Goal: Complete application form: Complete application form

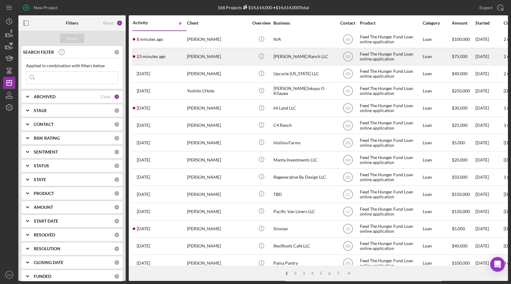
click at [163, 57] on time "23 minutes ago" at bounding box center [151, 56] width 29 height 5
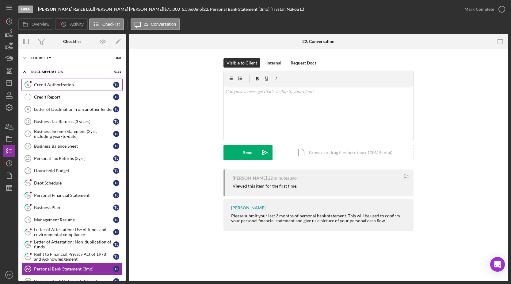
click at [52, 85] on div "Credit Authorization" at bounding box center [73, 84] width 79 height 5
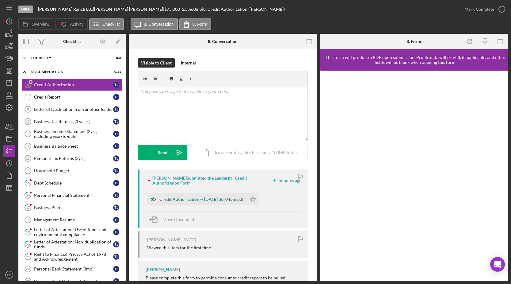
click at [187, 201] on div "Credit Authorization -- [DATE] 06_04pm.pdf" at bounding box center [201, 199] width 84 height 5
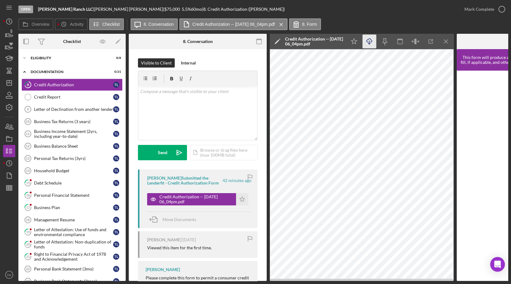
click at [369, 45] on icon "Icon/Download" at bounding box center [370, 42] width 14 height 14
click at [501, 10] on polyline "button" at bounding box center [502, 10] width 2 height 2
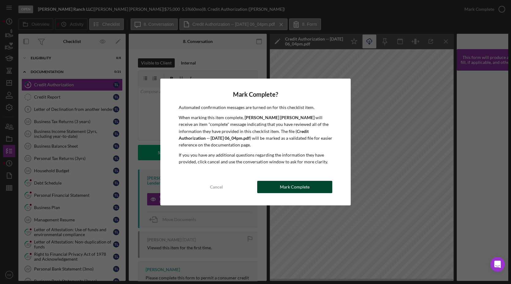
click at [307, 188] on div "Mark Complete" at bounding box center [295, 187] width 30 height 12
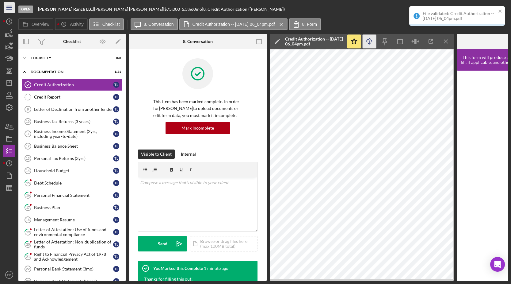
click at [10, 7] on icon "Icon/Menu" at bounding box center [9, 8] width 14 height 14
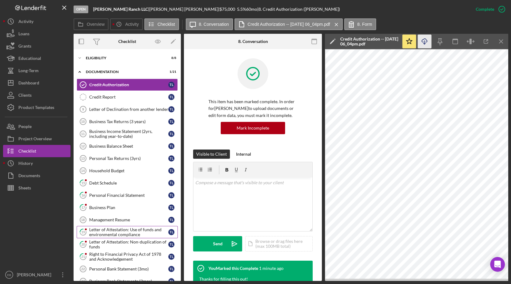
click at [111, 229] on div "Letter of Attestation: Use of funds and environmental compliance" at bounding box center [128, 232] width 79 height 10
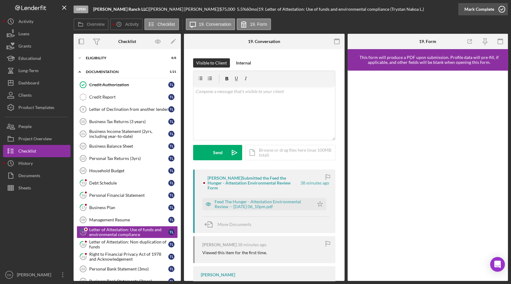
click at [502, 8] on icon "button" at bounding box center [501, 9] width 15 height 15
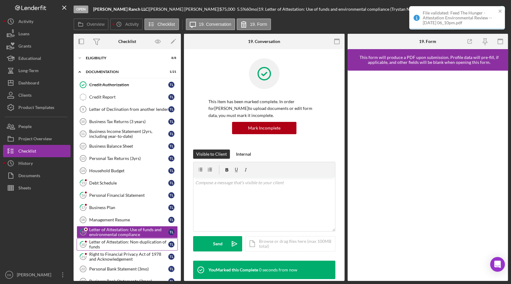
click at [115, 239] on div "Letter of Attestation: Non-duplication of funds" at bounding box center [128, 244] width 79 height 10
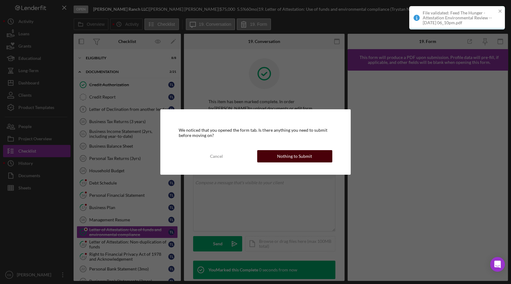
click at [311, 155] on button "Nothing to Submit" at bounding box center [294, 156] width 75 height 12
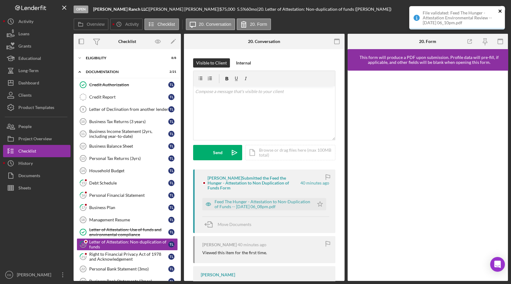
click at [499, 9] on icon "close" at bounding box center [500, 11] width 4 height 5
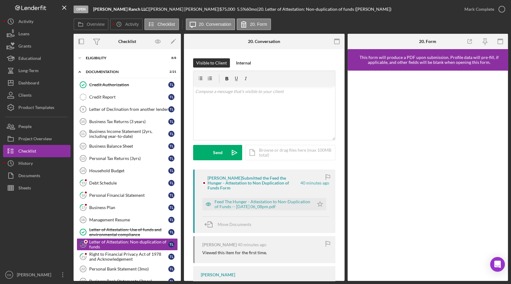
click at [0, 0] on icon "button" at bounding box center [0, 0] width 0 height 0
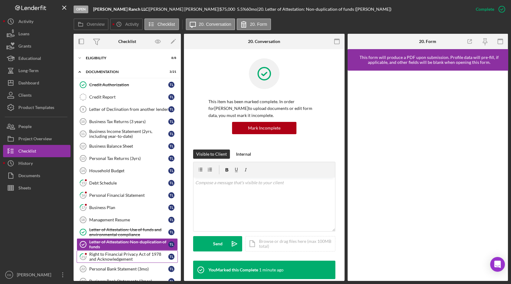
click at [116, 259] on link "21 Right to Financial Privacy Act of 1978 and Acknowledgement T L" at bounding box center [127, 256] width 101 height 12
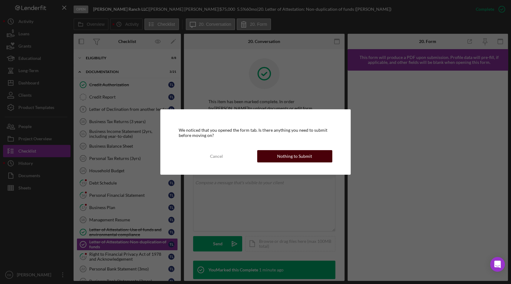
click at [297, 153] on div "Nothing to Submit" at bounding box center [294, 156] width 35 height 12
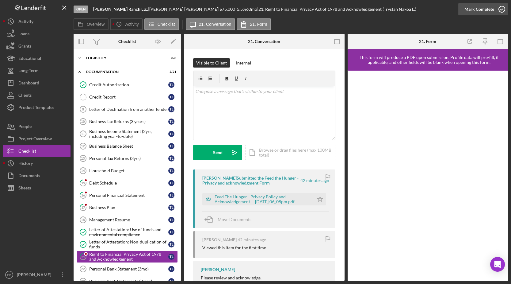
click at [503, 11] on icon "button" at bounding box center [501, 9] width 15 height 15
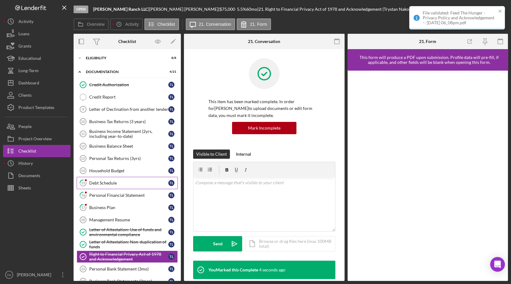
click at [120, 181] on div "Debt Schedule" at bounding box center [128, 182] width 79 height 5
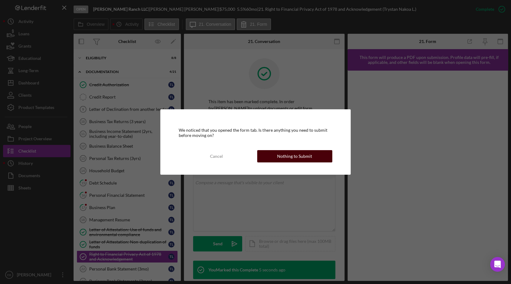
click at [294, 159] on div "Nothing to Submit" at bounding box center [294, 156] width 35 height 12
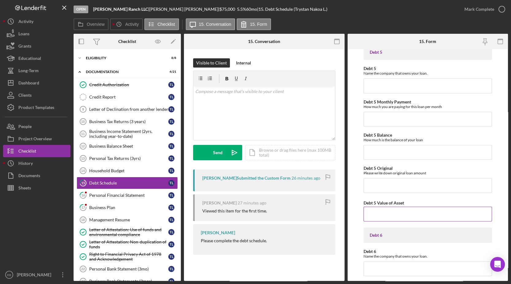
scroll to position [743, 0]
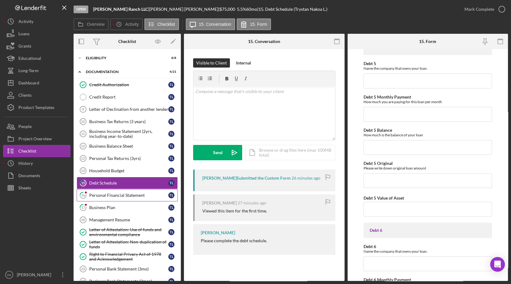
click at [110, 196] on div "Personal Financial Statement" at bounding box center [128, 195] width 79 height 5
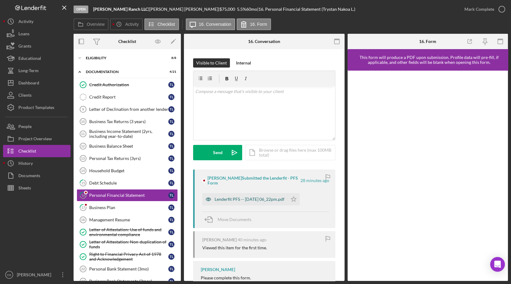
click at [251, 197] on div "Lenderfit PFS -- [DATE] 06_22pm.pdf" at bounding box center [250, 199] width 70 height 5
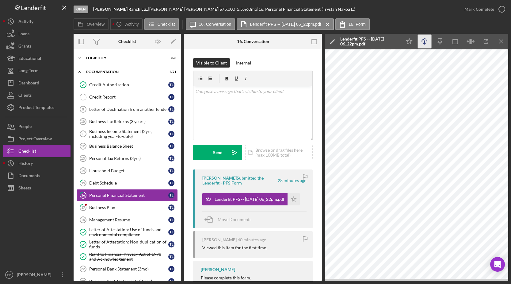
click at [425, 44] on icon "Icon/Download" at bounding box center [425, 42] width 14 height 14
click at [500, 8] on icon "button" at bounding box center [501, 9] width 15 height 15
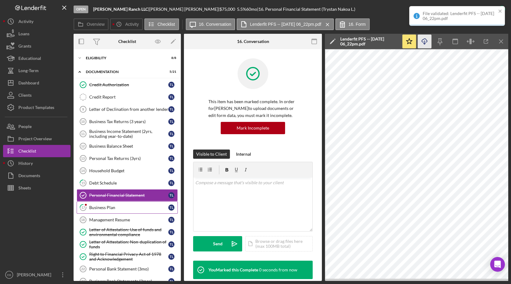
click at [109, 201] on link "17 Business Plan T L" at bounding box center [127, 207] width 101 height 12
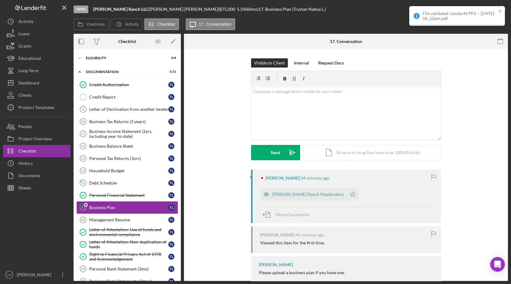
scroll to position [86, 0]
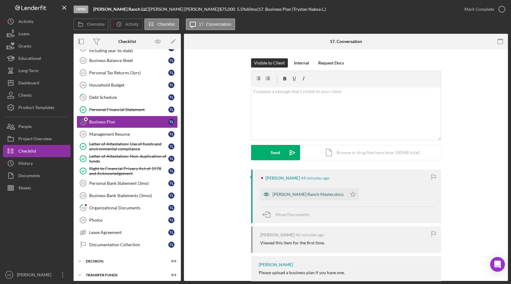
click at [284, 196] on div "[PERSON_NAME] Ranch Master.docx" at bounding box center [308, 194] width 71 height 5
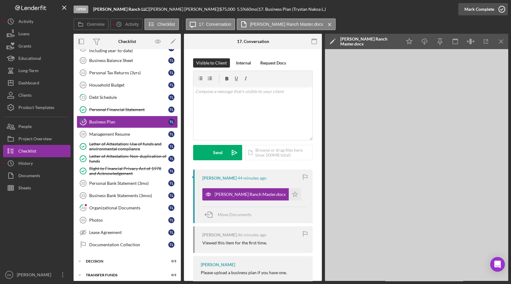
click at [501, 11] on icon "button" at bounding box center [501, 9] width 15 height 15
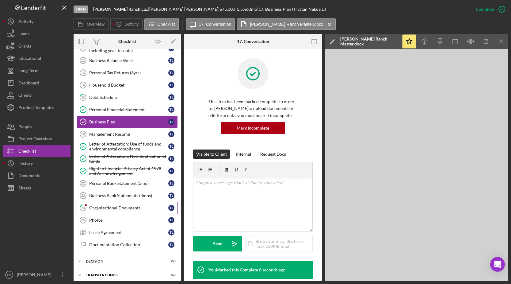
click at [118, 206] on div "Organizational Documents" at bounding box center [128, 207] width 79 height 5
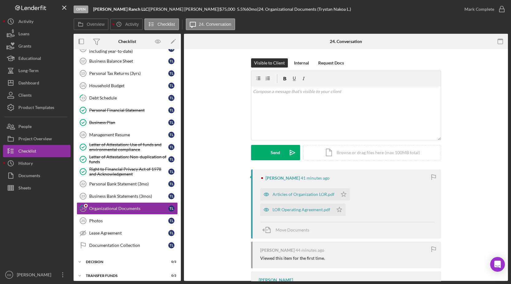
scroll to position [86, 0]
click at [315, 192] on div "Articles of Organization LOR.pdf" at bounding box center [304, 194] width 62 height 5
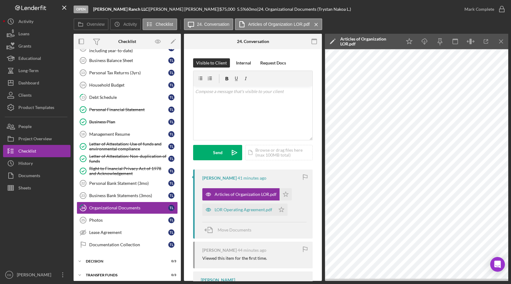
click at [285, 195] on icon "Icon/Star" at bounding box center [286, 194] width 12 height 12
click at [278, 208] on icon "Icon/Star" at bounding box center [281, 209] width 12 height 12
click at [500, 9] on icon "button" at bounding box center [501, 9] width 15 height 15
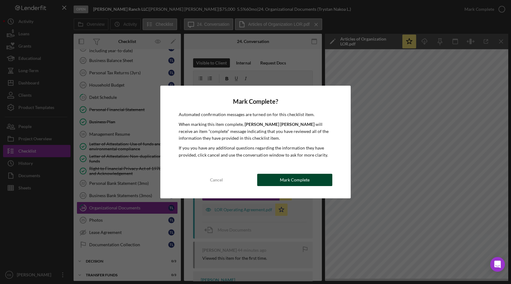
click at [313, 176] on button "Mark Complete" at bounding box center [294, 180] width 75 height 12
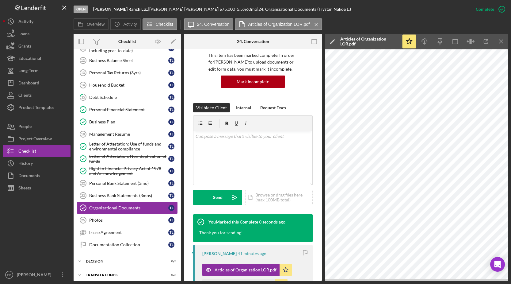
scroll to position [185, 0]
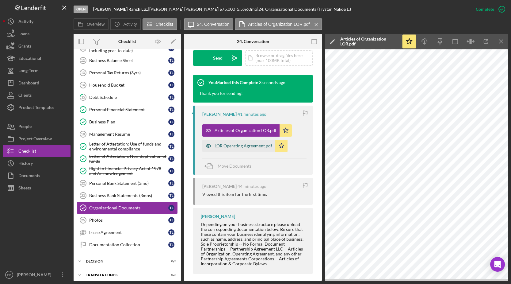
click at [240, 141] on div "LOR Operating Agreement.pdf" at bounding box center [238, 145] width 73 height 12
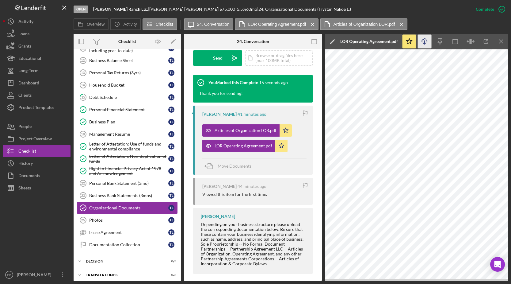
click at [428, 42] on icon "Icon/Download" at bounding box center [425, 42] width 14 height 14
click at [241, 129] on div "Articles of Organization LOR.pdf" at bounding box center [246, 130] width 62 height 5
click at [276, 22] on label "LOR Operating Agreement.pdf" at bounding box center [277, 24] width 58 height 5
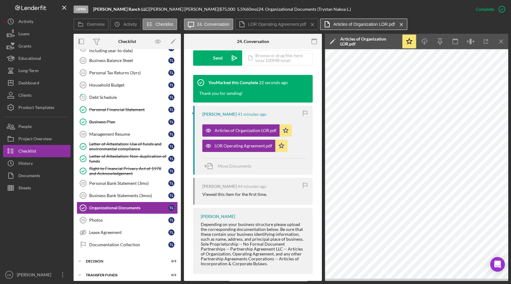
drag, startPoint x: 334, startPoint y: 22, endPoint x: 338, endPoint y: 22, distance: 3.1
click at [335, 22] on label "Articles of Organization LOR.pdf" at bounding box center [364, 24] width 62 height 5
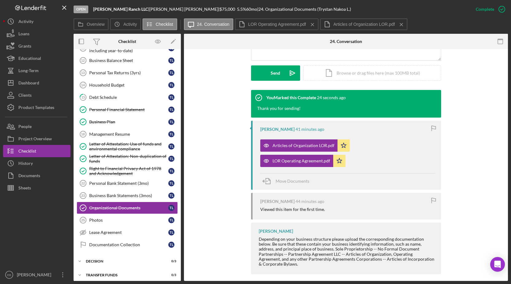
click at [343, 17] on div "Open [PERSON_NAME] Ranch LLC | Trystan [PERSON_NAME] | $75,000 $75,000 5.5 % 60…" at bounding box center [272, 9] width 396 height 18
click at [343, 21] on button "Articles of Organization LOR.pdf Icon/Menu Close" at bounding box center [363, 24] width 87 height 12
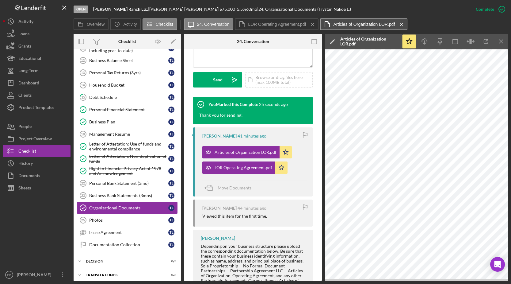
scroll to position [185, 0]
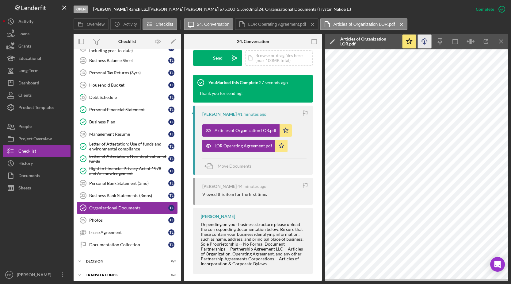
click at [424, 41] on icon "Icon/Download" at bounding box center [425, 42] width 14 height 14
click at [270, 25] on label "LOR Operating Agreement.pdf" at bounding box center [277, 24] width 58 height 5
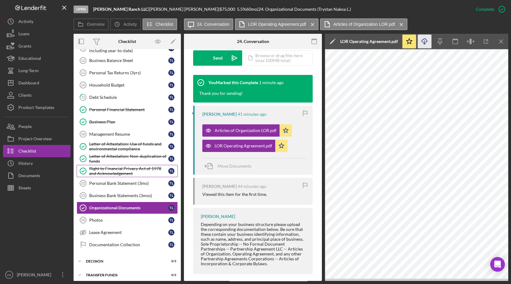
scroll to position [0, 0]
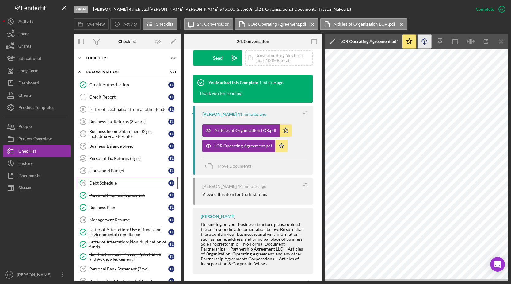
click at [102, 180] on div "Debt Schedule" at bounding box center [128, 182] width 79 height 5
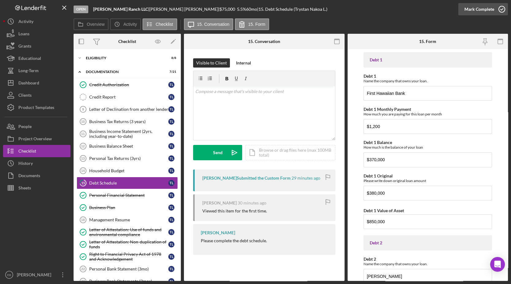
click at [498, 11] on icon "button" at bounding box center [501, 9] width 15 height 15
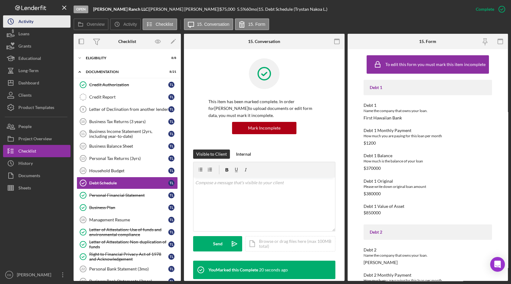
click at [32, 23] on div "Activity" at bounding box center [25, 22] width 15 height 14
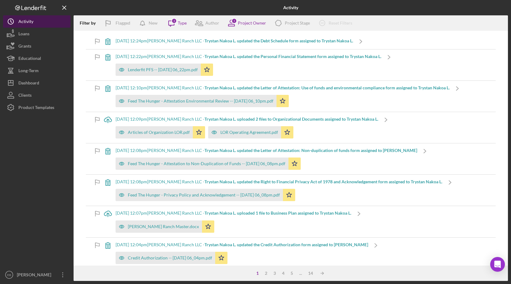
click at [29, 21] on div "Activity" at bounding box center [25, 22] width 15 height 14
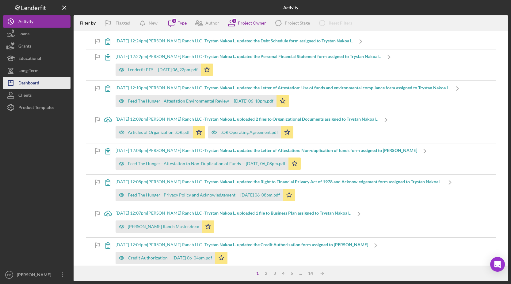
click at [25, 82] on div "Dashboard" at bounding box center [28, 84] width 21 height 14
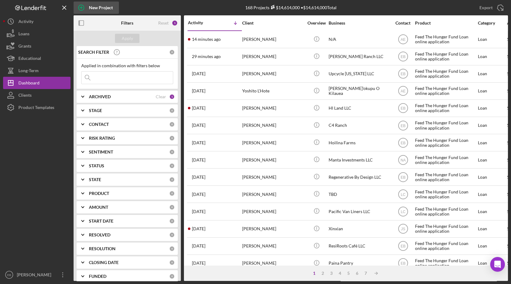
click at [86, 5] on icon "button" at bounding box center [81, 7] width 15 height 15
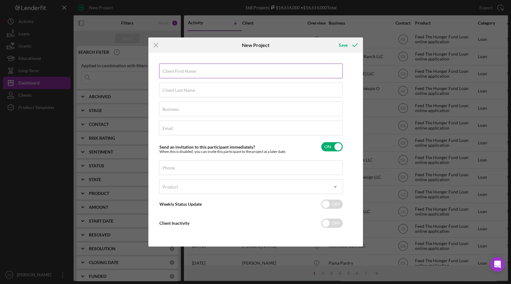
click at [185, 73] on label "Client First Name" at bounding box center [179, 71] width 34 height 5
click at [185, 73] on input "Client First Name" at bounding box center [251, 70] width 184 height 15
paste input "[PERSON_NAME]"
drag, startPoint x: 198, startPoint y: 73, endPoint x: 176, endPoint y: 73, distance: 22.1
click at [176, 73] on input "[PERSON_NAME]" at bounding box center [251, 70] width 184 height 15
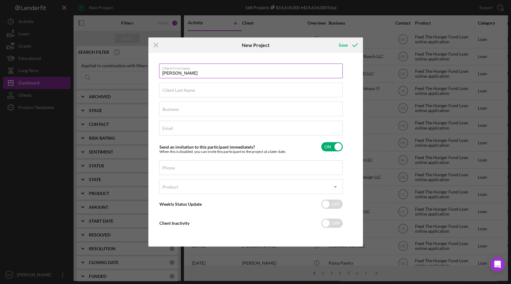
type input "[PERSON_NAME]"
paste input "Slagill"
type input "Slagill"
click at [188, 106] on div "Business Required" at bounding box center [251, 108] width 184 height 15
paste input "Reel Havoc Sportfishing"
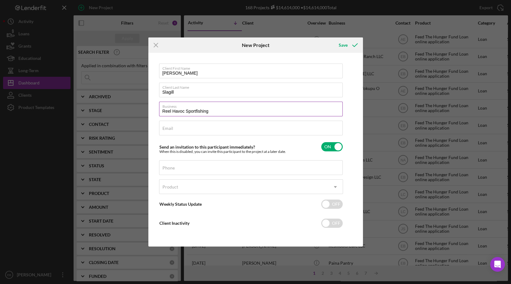
click at [164, 110] on input "Reel Havoc Sportfishing" at bounding box center [251, 108] width 184 height 15
type input "Reel Havoc Sportfishing"
click at [177, 128] on input "Email" at bounding box center [251, 127] width 184 height 15
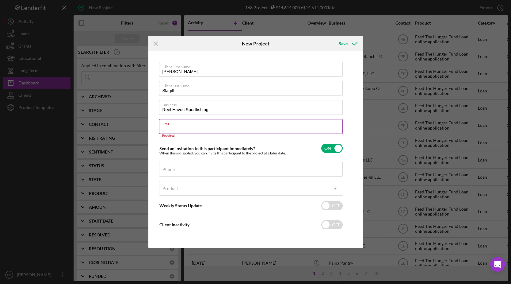
paste input "[EMAIL_ADDRESS][DOMAIN_NAME]"
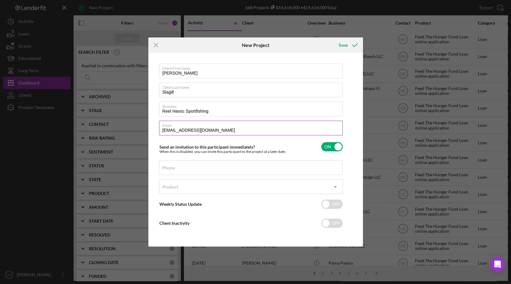
type input "[EMAIL_ADDRESS][DOMAIN_NAME]"
click at [193, 171] on input "Phone" at bounding box center [251, 167] width 184 height 15
paste input "[PHONE_NUMBER]"
type input "[PHONE_NUMBER]"
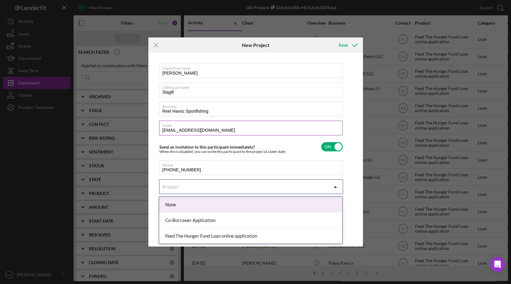
click at [182, 190] on div "Product" at bounding box center [243, 187] width 169 height 14
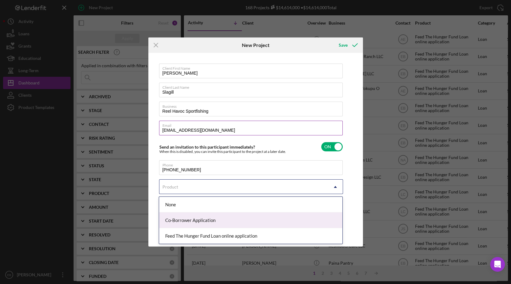
click at [207, 218] on div "Co-Borrower Application" at bounding box center [250, 220] width 183 height 16
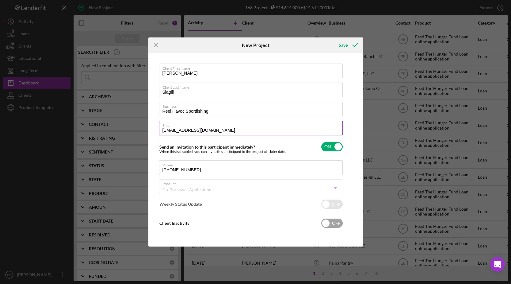
checkbox input "true"
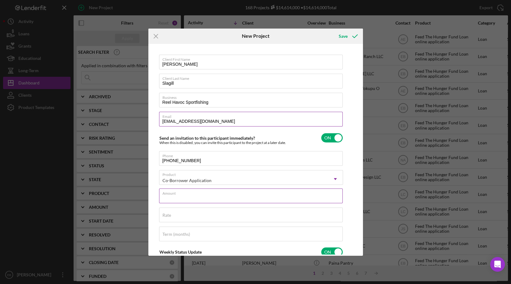
click at [202, 194] on div "Amount" at bounding box center [251, 195] width 184 height 15
type input "$60,000"
click at [207, 215] on input "Rate" at bounding box center [251, 214] width 184 height 15
type input "6.500%"
click at [208, 233] on input "Term (months)" at bounding box center [251, 233] width 184 height 15
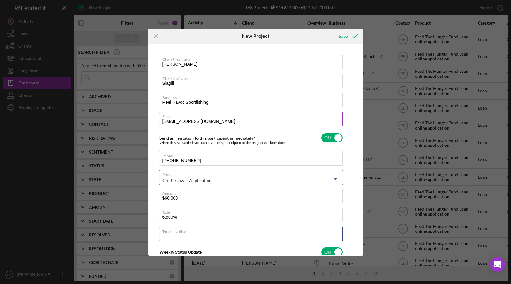
type input "60"
click at [347, 39] on icon "submit" at bounding box center [354, 36] width 15 height 15
checkbox input "false"
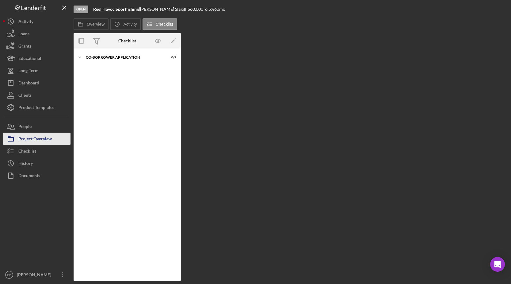
click at [25, 139] on div "Project Overview" at bounding box center [34, 139] width 33 height 14
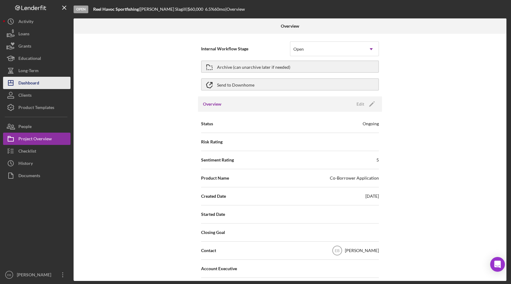
click at [27, 80] on div "Dashboard" at bounding box center [28, 84] width 21 height 14
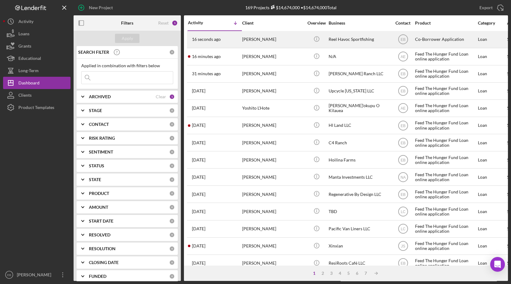
click at [433, 36] on div "Co-Borrower Application" at bounding box center [445, 39] width 61 height 16
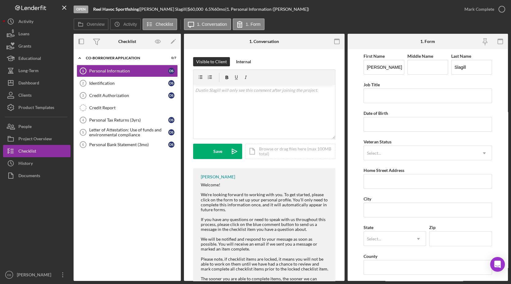
scroll to position [105, 0]
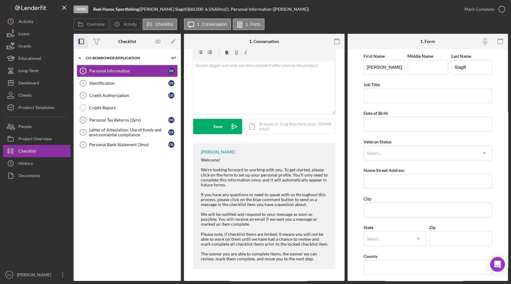
click at [83, 41] on icon "button" at bounding box center [81, 42] width 14 height 14
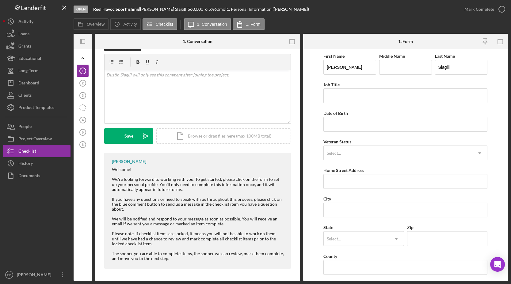
scroll to position [95, 0]
click at [83, 41] on icon "Icon/Panel Side Expand" at bounding box center [83, 42] width 14 height 14
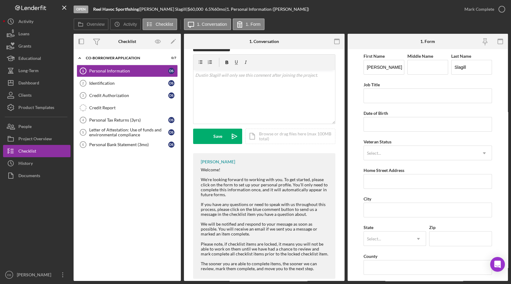
scroll to position [105, 0]
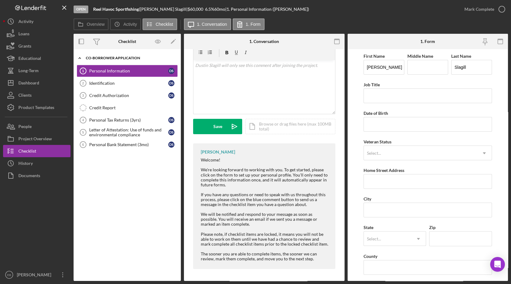
click at [105, 59] on div "Co-Borrower Application" at bounding box center [129, 58] width 87 height 4
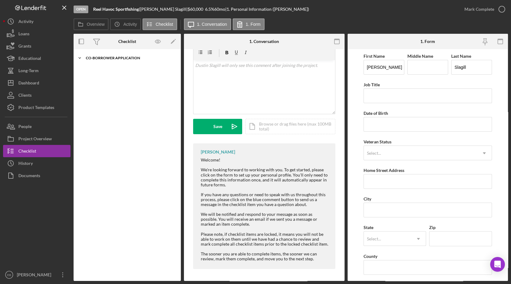
click at [103, 57] on div "Co-Borrower Application" at bounding box center [129, 58] width 87 height 4
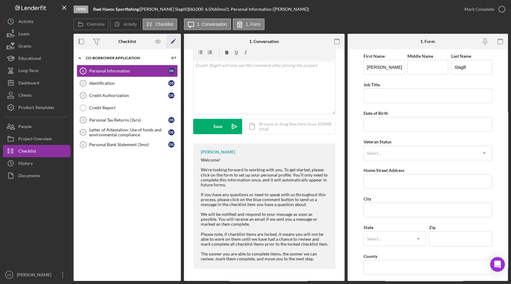
click at [172, 42] on polygon "button" at bounding box center [173, 42] width 4 height 4
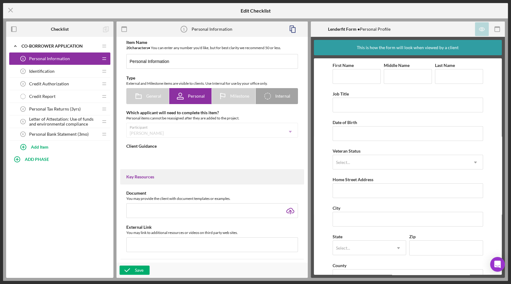
type textarea "<div>Welcome!</div> <div>&nbsp;</div> <div>We're looking forward to working wit…"
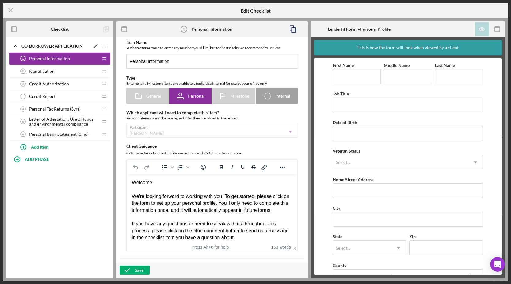
click at [95, 48] on icon "Icon/Edit" at bounding box center [95, 45] width 11 height 11
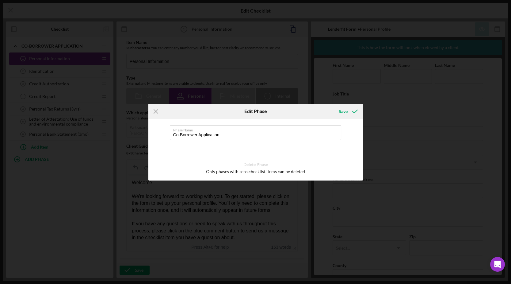
click at [253, 141] on div "Phase Name Co-Borrower Application Delete Phase Only phases with zero checklist…" at bounding box center [255, 149] width 215 height 61
click at [155, 112] on icon "Icon/Menu Close" at bounding box center [155, 111] width 15 height 15
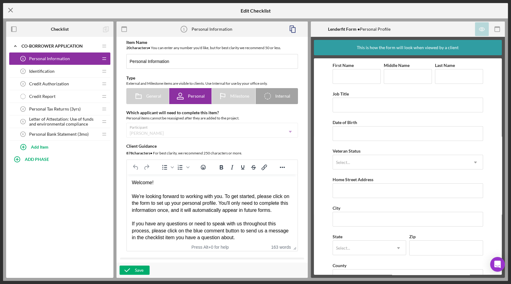
click at [7, 13] on icon "Icon/Menu Close" at bounding box center [10, 9] width 15 height 15
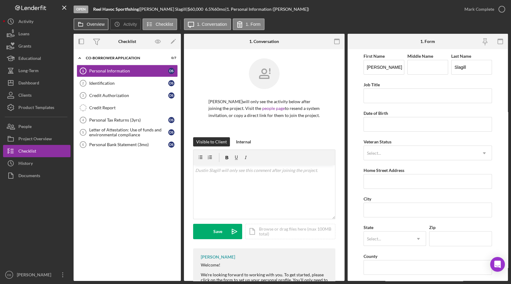
click at [85, 20] on icon at bounding box center [80, 24] width 12 height 12
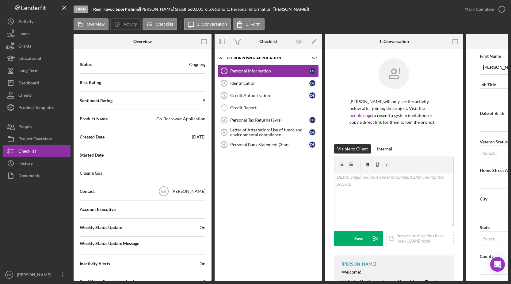
scroll to position [93, 0]
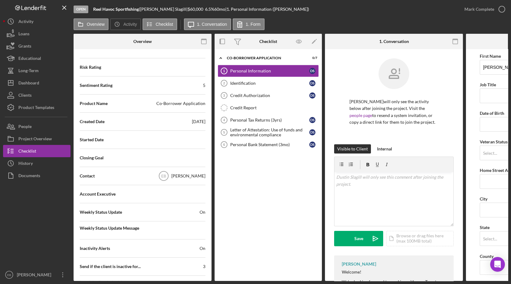
click at [173, 105] on div "Co-Borrower Application" at bounding box center [180, 103] width 49 height 6
click at [201, 40] on icon "button" at bounding box center [204, 42] width 14 height 14
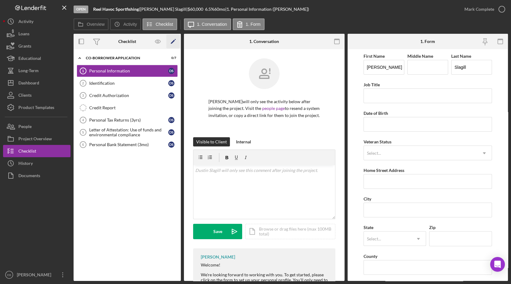
click at [174, 43] on icon "Icon/Edit" at bounding box center [173, 42] width 14 height 14
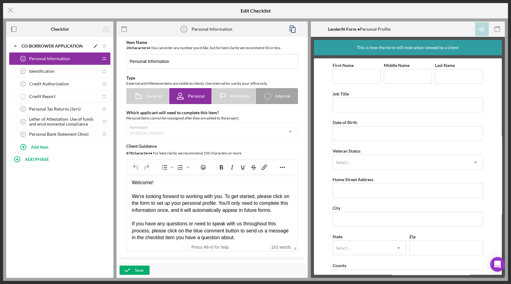
click at [36, 44] on div "Co-Borrower Application" at bounding box center [55, 46] width 69 height 5
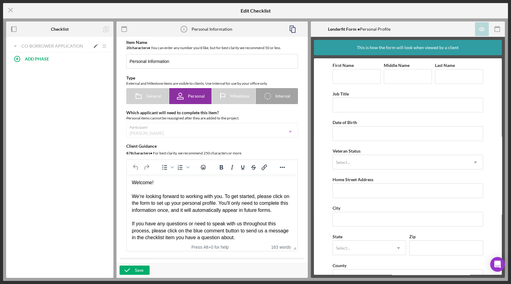
click at [95, 43] on icon "Icon/Edit" at bounding box center [95, 45] width 11 height 11
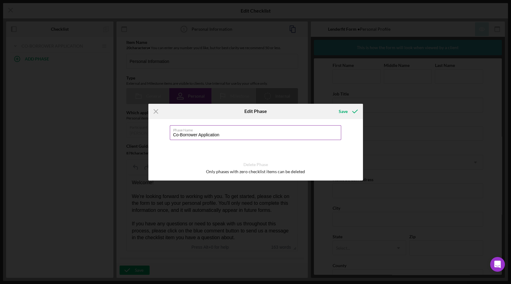
click at [229, 137] on input "Co-Borrower Application" at bounding box center [255, 132] width 171 height 15
click at [160, 111] on icon "Icon/Menu Close" at bounding box center [155, 111] width 15 height 15
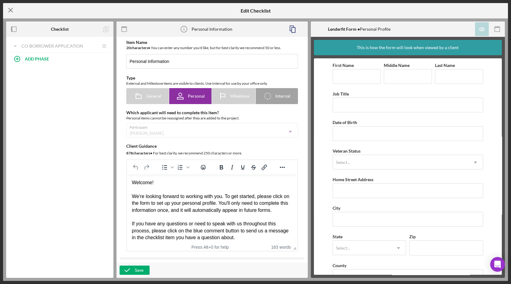
click at [9, 10] on icon "Icon/Menu Close" at bounding box center [10, 9] width 15 height 15
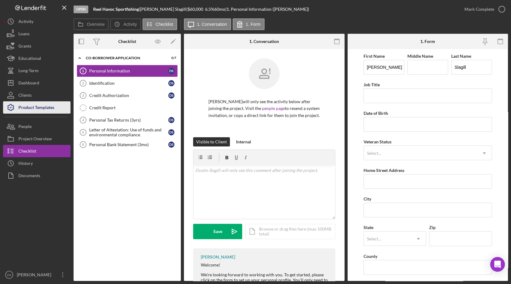
click at [24, 105] on div "Product Templates" at bounding box center [36, 108] width 36 height 14
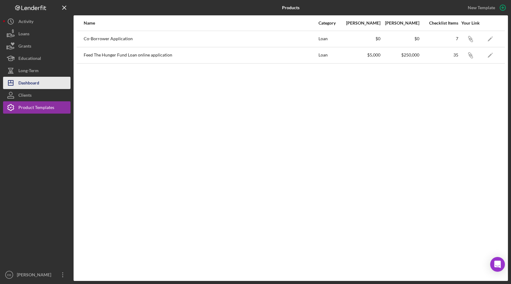
click at [27, 82] on div "Dashboard" at bounding box center [28, 84] width 21 height 14
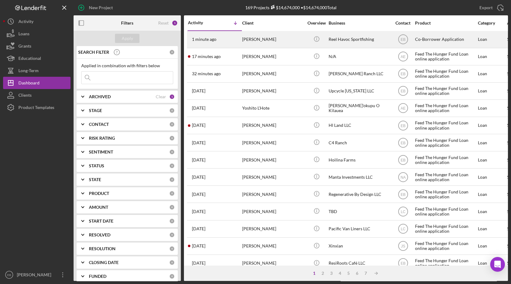
click at [454, 41] on div "Co-Borrower Application" at bounding box center [445, 39] width 61 height 16
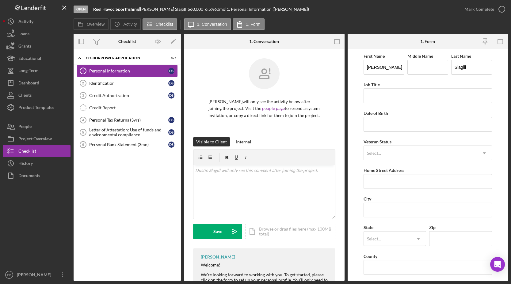
click at [86, 6] on div "Open" at bounding box center [81, 10] width 15 height 8
click at [104, 7] on b "Reel Havoc Sportfishing" at bounding box center [116, 8] width 46 height 5
click at [34, 21] on button "Icon/History Activity" at bounding box center [36, 21] width 67 height 12
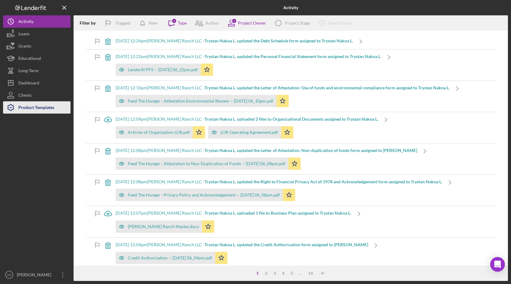
click at [25, 104] on div "Product Templates" at bounding box center [36, 108] width 36 height 14
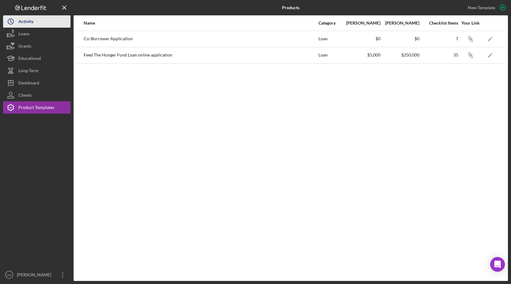
click at [35, 23] on button "Icon/History Activity" at bounding box center [36, 21] width 67 height 12
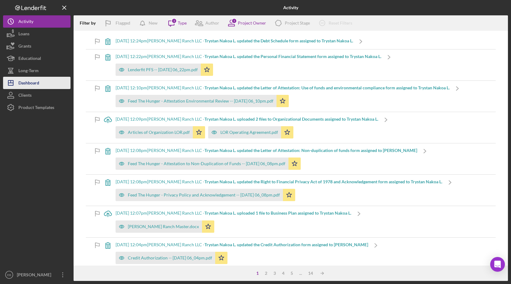
click at [26, 84] on div "Dashboard" at bounding box center [28, 84] width 21 height 14
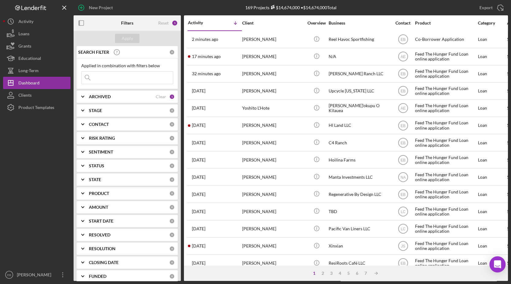
click at [497, 263] on icon "Open Intercom Messenger" at bounding box center [497, 264] width 7 height 8
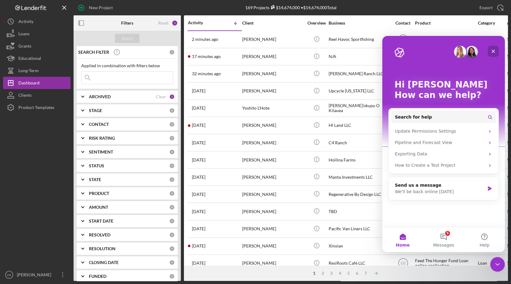
click at [493, 48] on div "Close" at bounding box center [493, 51] width 11 height 11
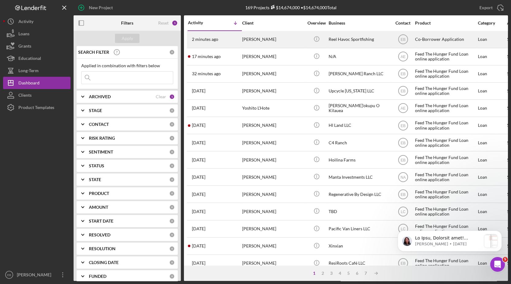
drag, startPoint x: 226, startPoint y: 34, endPoint x: 218, endPoint y: 34, distance: 7.4
click at [218, 34] on div "2 minutes ago [PERSON_NAME]" at bounding box center [215, 39] width 54 height 16
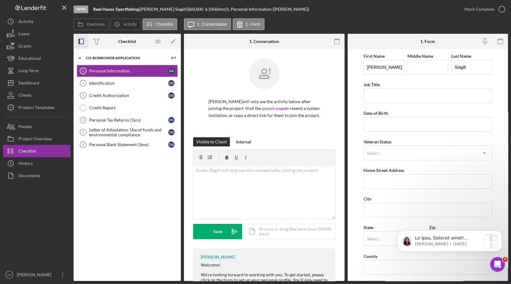
click at [83, 40] on icon "button" at bounding box center [81, 42] width 14 height 14
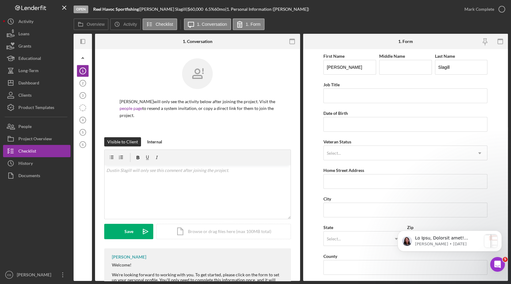
click at [83, 40] on icon "Icon/Panel Side Expand" at bounding box center [83, 42] width 14 height 14
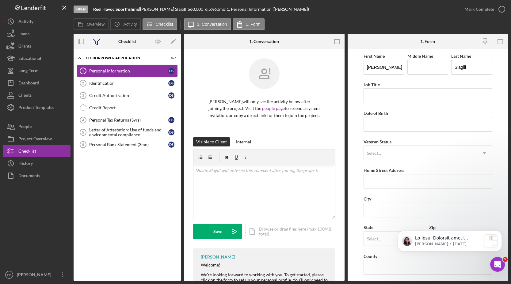
click at [99, 43] on icon at bounding box center [96, 41] width 15 height 15
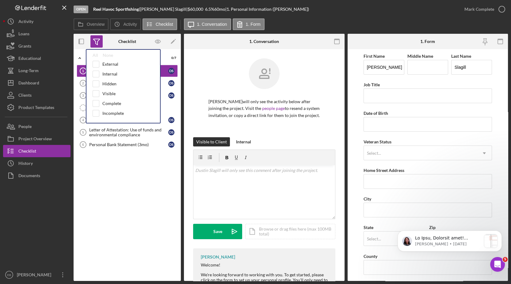
click at [99, 43] on icon at bounding box center [96, 41] width 15 height 15
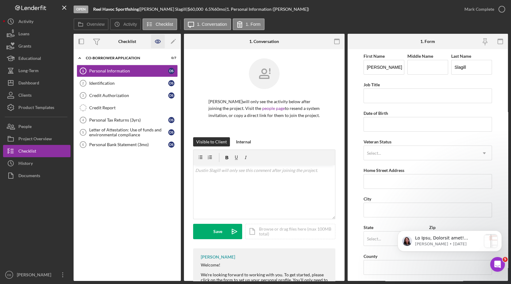
click at [162, 41] on icon "button" at bounding box center [158, 42] width 14 height 14
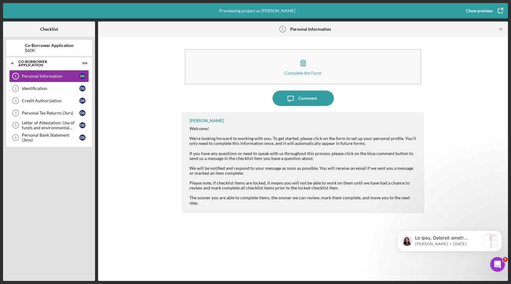
click at [503, 11] on icon "button" at bounding box center [500, 10] width 15 height 15
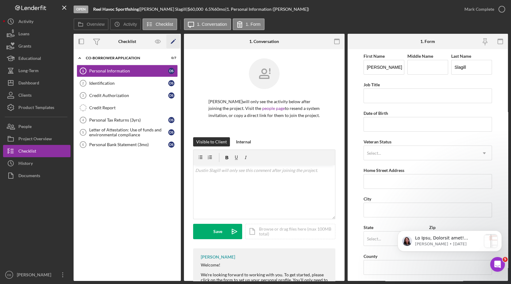
click at [171, 40] on icon "Icon/Edit" at bounding box center [173, 42] width 14 height 14
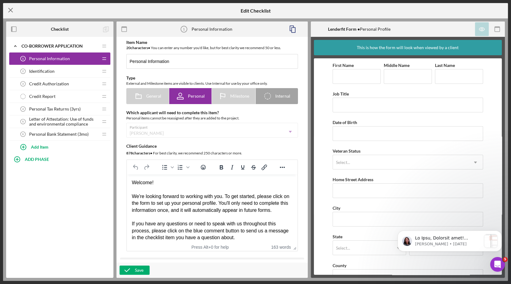
click at [11, 10] on icon "Icon/Menu Close" at bounding box center [10, 9] width 15 height 15
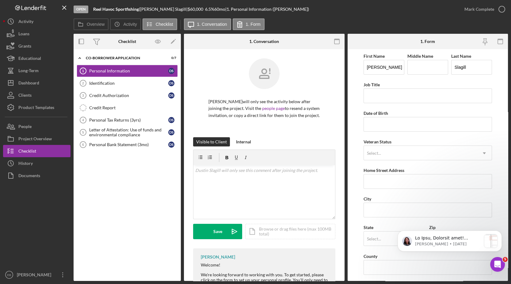
click at [127, 44] on div "Checklist" at bounding box center [127, 41] width 18 height 5
click at [101, 23] on label "Overview" at bounding box center [96, 24] width 18 height 5
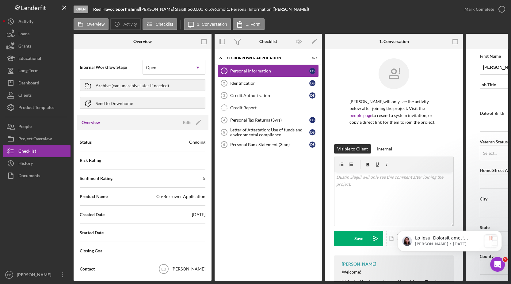
click at [180, 193] on div "Co-Borrower Application" at bounding box center [180, 196] width 49 height 6
click at [191, 125] on icon "Icon/Edit" at bounding box center [198, 122] width 15 height 15
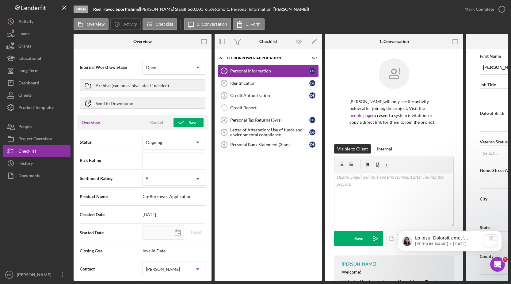
scroll to position [46, 0]
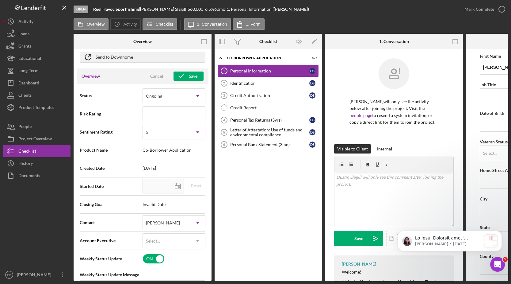
click at [181, 151] on span "Co-Borrower Application" at bounding box center [174, 149] width 63 height 5
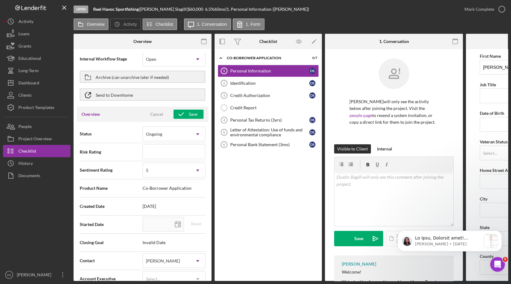
scroll to position [0, 0]
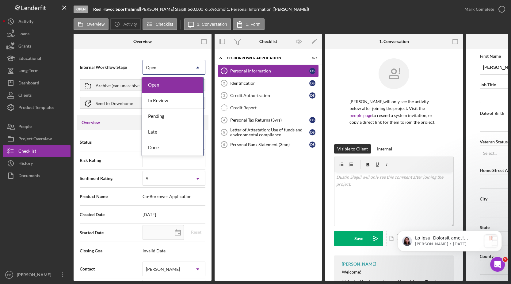
click at [183, 67] on div "Open" at bounding box center [167, 67] width 48 height 14
click at [155, 143] on div "Done" at bounding box center [172, 148] width 61 height 16
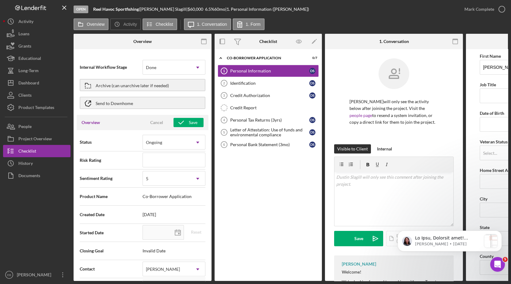
type input "[DATE]"
click at [94, 21] on button "Overview" at bounding box center [91, 24] width 35 height 12
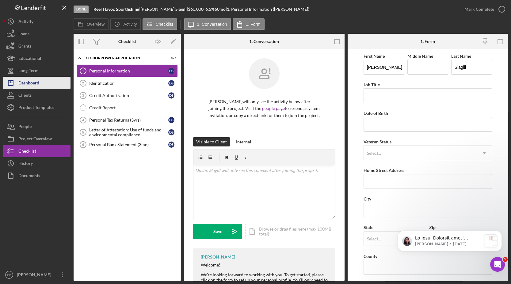
click at [29, 81] on div "Dashboard" at bounding box center [28, 84] width 21 height 14
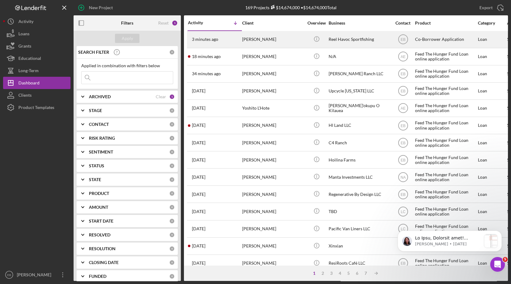
click at [265, 40] on div "[PERSON_NAME]" at bounding box center [272, 39] width 61 height 16
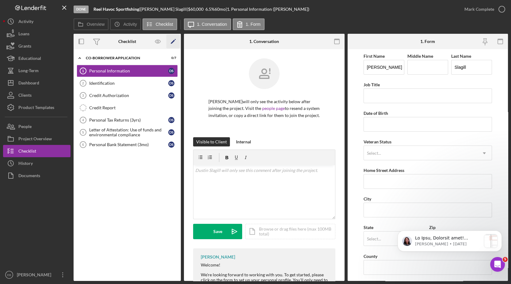
click at [173, 39] on icon "Icon/Edit" at bounding box center [173, 42] width 14 height 14
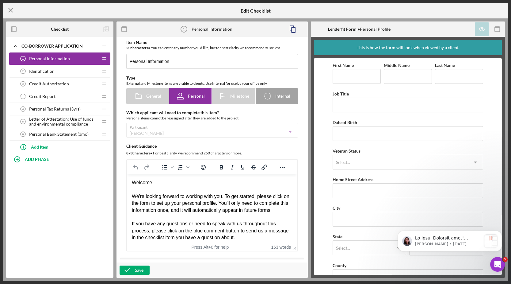
click at [12, 8] on icon "Icon/Menu Close" at bounding box center [10, 9] width 15 height 15
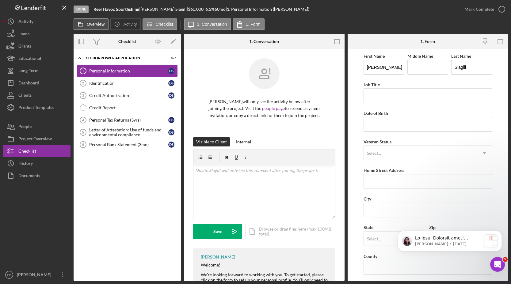
click at [102, 28] on button "Overview" at bounding box center [91, 24] width 35 height 12
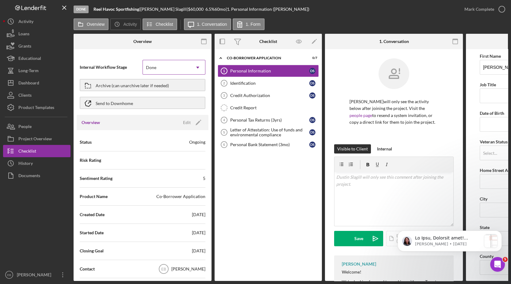
click at [170, 67] on div "Done" at bounding box center [167, 67] width 48 height 14
click at [143, 85] on div "Archive (can unarchive later if needed)" at bounding box center [132, 84] width 73 height 11
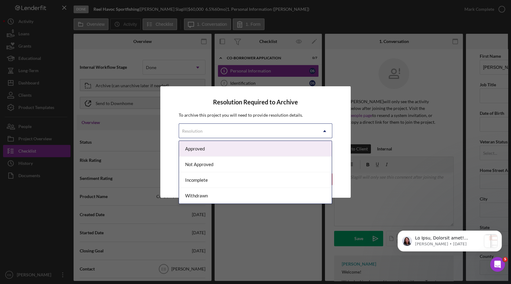
click at [274, 129] on div "Resolution" at bounding box center [248, 131] width 138 height 14
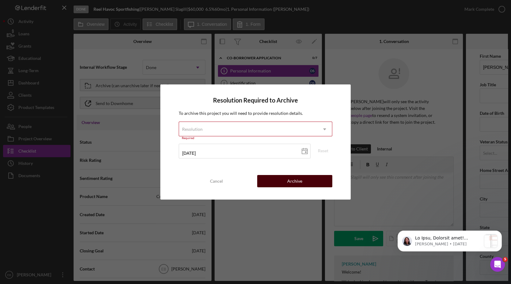
click at [286, 180] on button "Archive" at bounding box center [294, 181] width 75 height 12
click at [325, 130] on icon "Icon/Dropdown Arrow" at bounding box center [324, 129] width 15 height 15
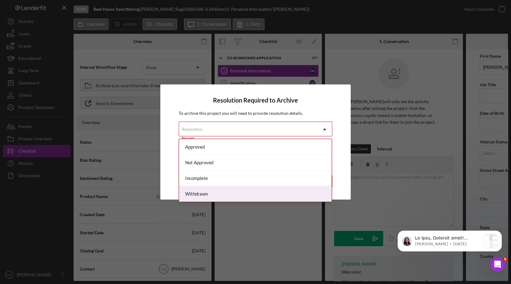
click at [223, 192] on div "Withdrawn" at bounding box center [255, 194] width 153 height 16
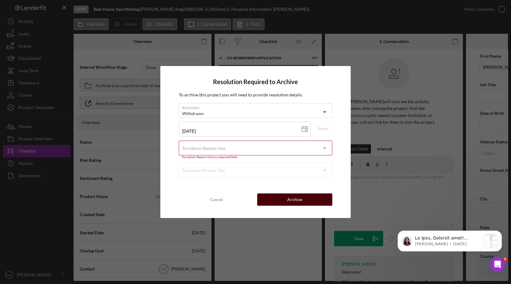
click at [300, 196] on div "Archive" at bounding box center [294, 199] width 15 height 12
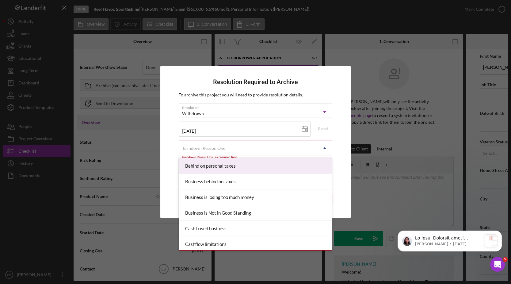
click at [244, 151] on div "Turndown Reason One" at bounding box center [248, 148] width 138 height 14
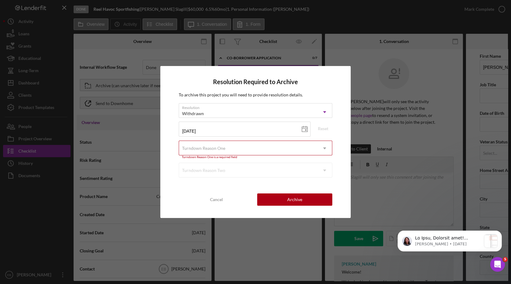
click at [163, 185] on div "Resolution Required to Archive To archive this project you will need to provide…" at bounding box center [255, 142] width 190 height 152
click at [236, 171] on div "Turndown Reason Two Icon/Dropdown Arrow" at bounding box center [255, 169] width 153 height 15
click at [221, 203] on div "Cancel" at bounding box center [216, 199] width 13 height 12
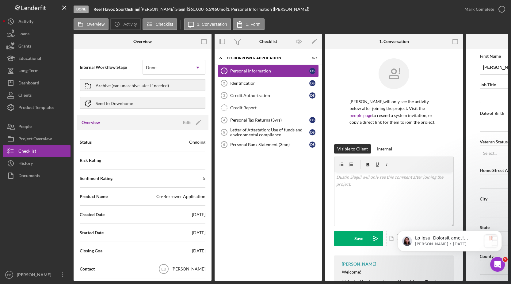
click at [126, 10] on b "Reel Havoc Sportfishing" at bounding box center [117, 8] width 46 height 5
click at [134, 87] on div "Archive (can unarchive later if needed)" at bounding box center [132, 84] width 73 height 11
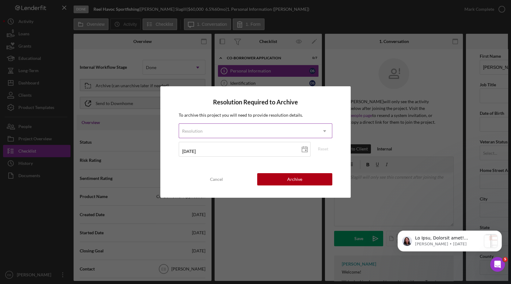
click at [268, 131] on div "Resolution" at bounding box center [248, 131] width 138 height 14
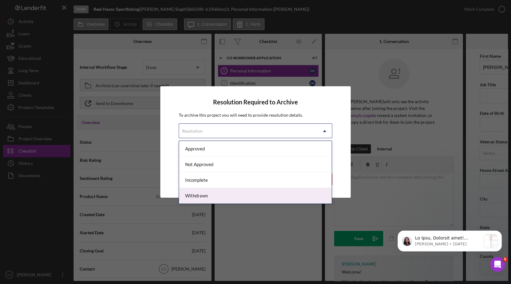
drag, startPoint x: 204, startPoint y: 193, endPoint x: 205, endPoint y: 187, distance: 6.6
click at [204, 193] on div "Withdrawn" at bounding box center [255, 196] width 153 height 16
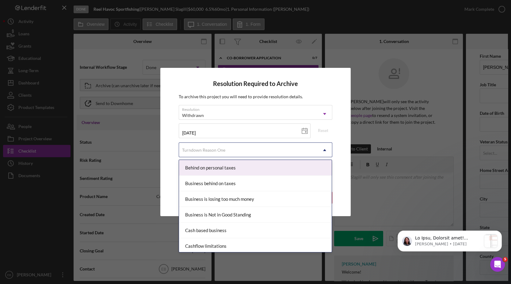
click at [208, 151] on div "Turndown Reason One" at bounding box center [203, 149] width 43 height 5
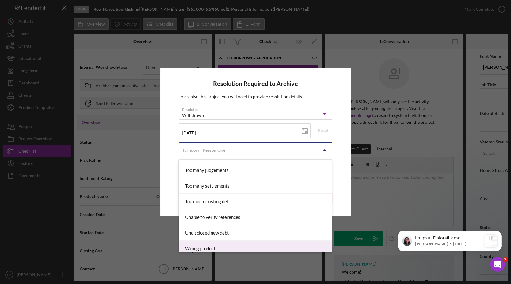
scroll to position [670, 0]
click at [218, 242] on div "Wrong product" at bounding box center [255, 248] width 153 height 16
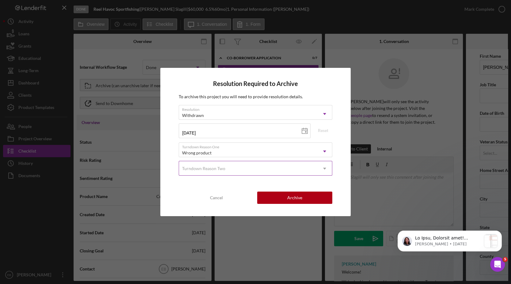
click at [217, 166] on div "Turndown Reason Two" at bounding box center [203, 168] width 43 height 5
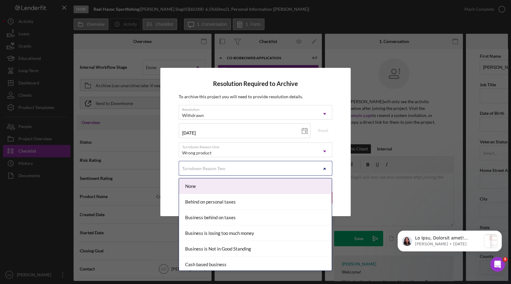
click at [206, 188] on div "None" at bounding box center [255, 186] width 153 height 16
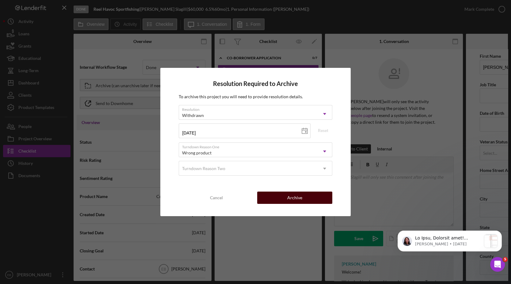
click at [295, 196] on div "Archive" at bounding box center [294, 197] width 15 height 12
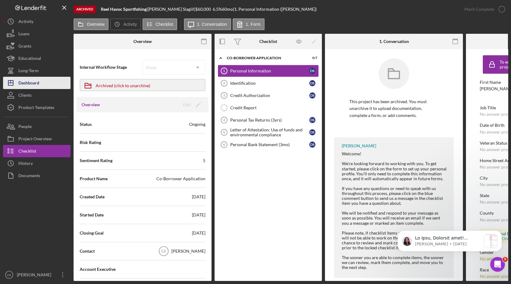
click at [26, 79] on div "Dashboard" at bounding box center [28, 84] width 21 height 14
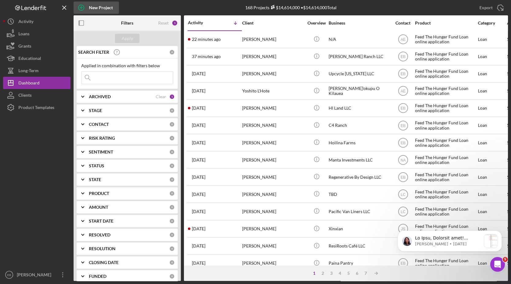
click at [97, 6] on div "New Project" at bounding box center [101, 8] width 24 height 12
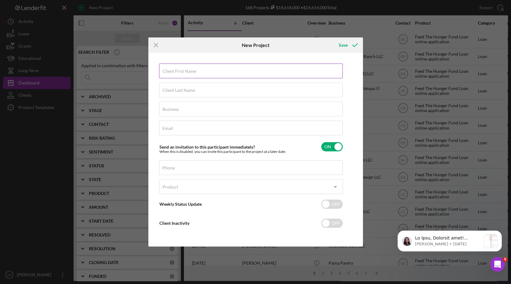
click at [189, 73] on label "Client First Name" at bounding box center [179, 71] width 34 height 5
click at [189, 73] on input "Client First Name" at bounding box center [251, 70] width 184 height 15
paste input "[PHONE_NUMBER]"
type input "[PHONE_NUMBER]"
drag, startPoint x: 193, startPoint y: 72, endPoint x: 162, endPoint y: 72, distance: 31.6
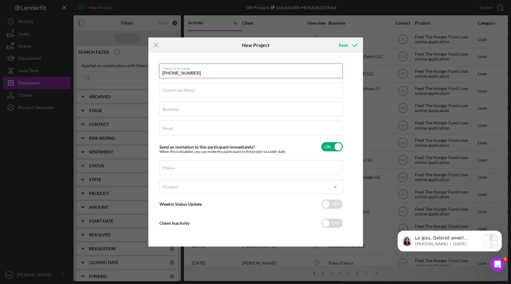
click at [162, 72] on input "[PHONE_NUMBER]" at bounding box center [251, 70] width 184 height 15
click at [195, 169] on input "Phone" at bounding box center [251, 167] width 184 height 15
paste input "[PHONE_NUMBER]"
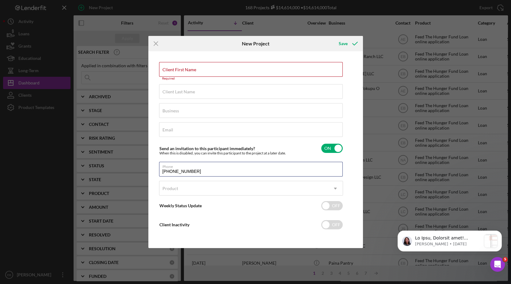
type input "[PHONE_NUMBER]"
click at [187, 73] on input "Client First Name" at bounding box center [251, 69] width 184 height 15
paste input "[PERSON_NAME]"
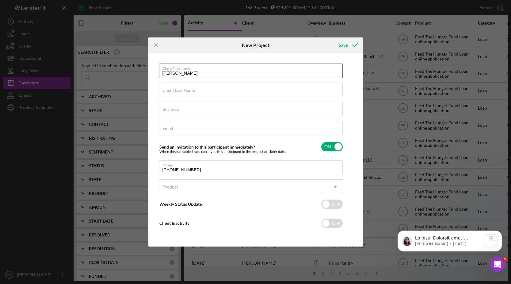
drag, startPoint x: 198, startPoint y: 74, endPoint x: 175, endPoint y: 71, distance: 22.6
click at [175, 71] on input "[PERSON_NAME]" at bounding box center [251, 70] width 184 height 15
type input "[PERSON_NAME]"
paste input "Slagill"
type input "Slagill"
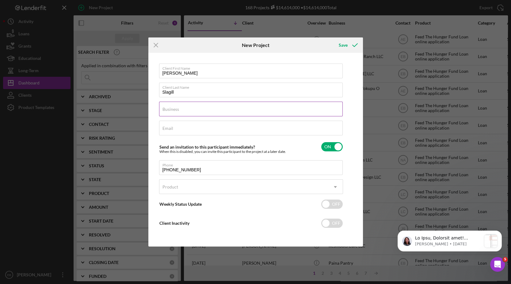
click at [183, 107] on div "Business Required" at bounding box center [251, 108] width 184 height 15
paste input "Kona Sportfishing LLC (Reel Havoc)"
click at [206, 110] on input "Kona Sportfishing LLC (Reel Havoc)" at bounding box center [251, 108] width 184 height 15
click at [256, 111] on input "Kona Sportfishing LLC DBA Reel Havoc)" at bounding box center [251, 108] width 184 height 15
type input "Kona Sportfishing LLC DBA Reel Havoc"
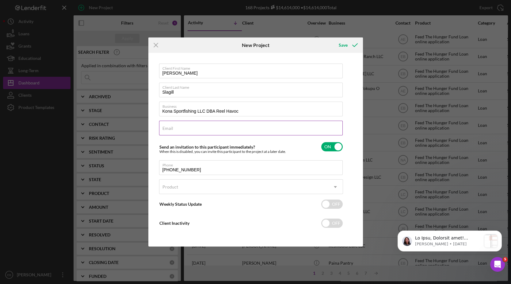
click at [187, 127] on div "Email Required" at bounding box center [251, 127] width 184 height 15
paste input "[EMAIL_ADDRESS][DOMAIN_NAME]"
type input "[EMAIL_ADDRESS][DOMAIN_NAME]"
click at [190, 191] on div "Product" at bounding box center [243, 187] width 169 height 14
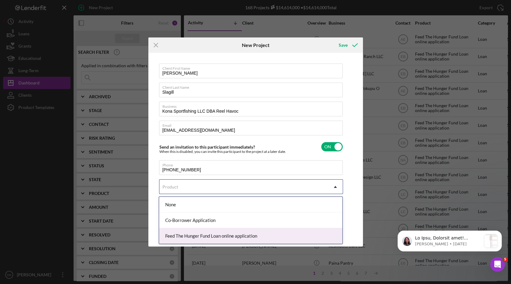
click at [188, 233] on div "Feed The Hunger Fund Loan online application" at bounding box center [250, 236] width 183 height 16
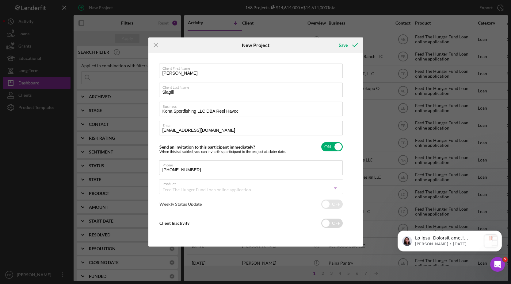
checkbox input "true"
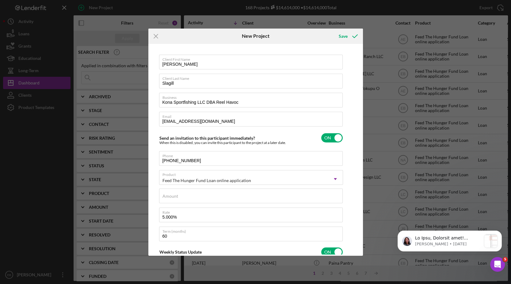
scroll to position [46, 0]
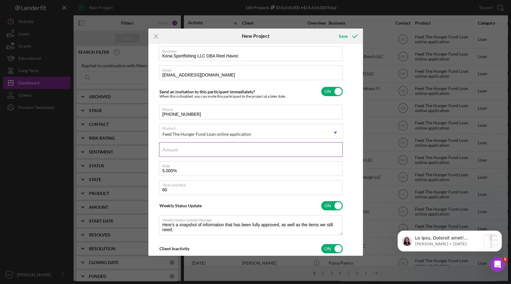
click at [196, 150] on input "Amount" at bounding box center [251, 149] width 184 height 15
type input "$6"
type textarea "Here's a snapshot of information that has been fully approved, as well as the i…"
type textarea "Hey there, we noticed you haven't made any progress on your application in the …"
type input "$60"
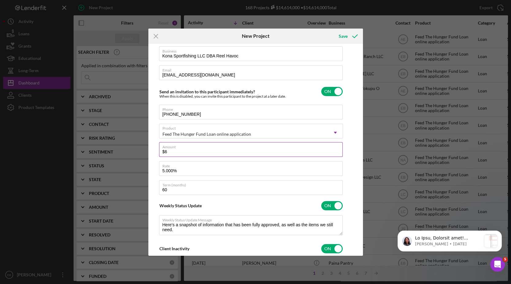
type textarea "Here's a snapshot of information that has been fully approved, as well as the i…"
type textarea "Hey there, we noticed you haven't made any progress on your application in the …"
type input "$600"
type textarea "Here's a snapshot of information that has been fully approved, as well as the i…"
type textarea "Hey there, we noticed you haven't made any progress on your application in the …"
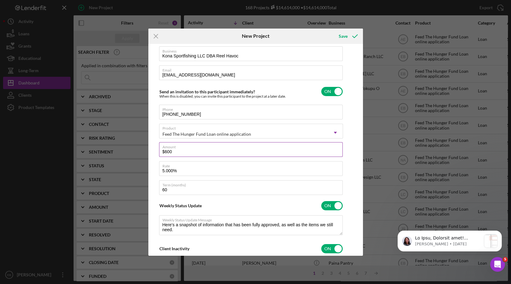
type input "$6,000"
type textarea "Here's a snapshot of information that has been fully approved, as well as the i…"
type textarea "Hey there, we noticed you haven't made any progress on your application in the …"
type input "$60,000"
type textarea "Here's a snapshot of information that has been fully approved, as well as the i…"
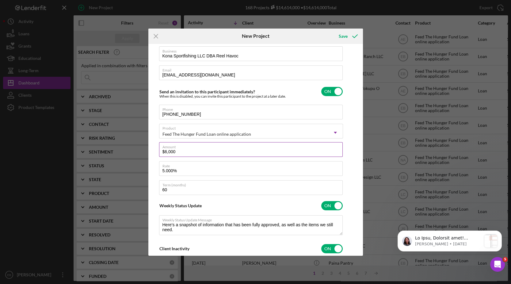
type textarea "Hey there, we noticed you haven't made any progress on your application in the …"
type input "$60,000"
type textarea "Here's a snapshot of information that has been fully approved, as well as the i…"
type textarea "Hey there, we noticed you haven't made any progress on your application in the …"
click at [168, 170] on input "5.000%" at bounding box center [251, 168] width 184 height 15
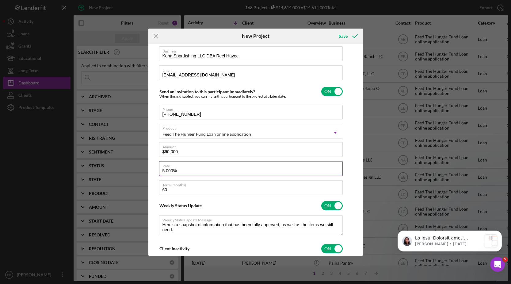
click at [166, 170] on input "5.000%" at bounding box center [251, 168] width 184 height 15
type input "65.000%"
type textarea "Here's a snapshot of information that has been fully approved, as well as the i…"
type textarea "Hey there, we noticed you haven't made any progress on your application in the …"
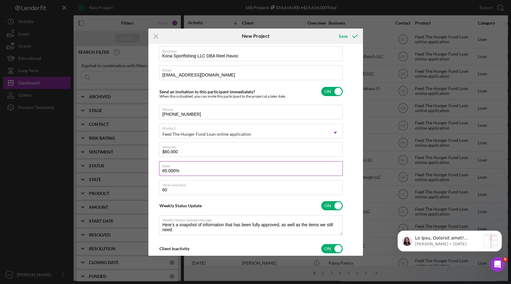
type input "65,000%"
type textarea "Here's a snapshot of information that has been fully approved, as well as the i…"
type textarea "Hey there, we noticed you haven't made any progress on your application in the …"
type input "6,500%"
type textarea "Here's a snapshot of information that has been fully approved, as well as the i…"
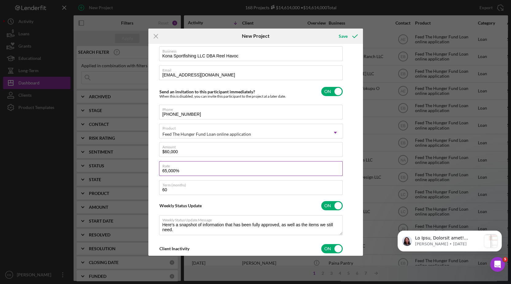
type textarea "Hey there, we noticed you haven't made any progress on your application in the …"
type input "6.500%"
type textarea "Here's a snapshot of information that has been fully approved, as well as the i…"
type textarea "Hey there, we noticed you haven't made any progress on your application in the …"
type input "6.50%"
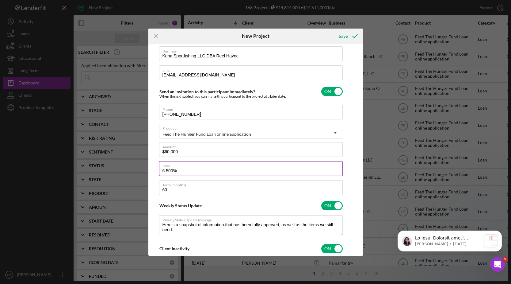
type textarea "Here's a snapshot of information that has been fully approved, as well as the i…"
type textarea "Hey there, we noticed you haven't made any progress on your application in the …"
type input "6.5%"
type textarea "Here's a snapshot of information that has been fully approved, as well as the i…"
type textarea "Hey there, we noticed you haven't made any progress on your application in the …"
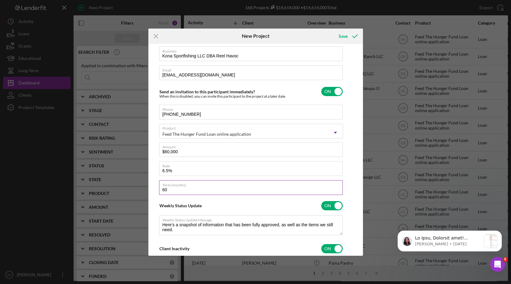
type input "6.500%"
type textarea "Here's a snapshot of information that has been fully approved, as well as the i…"
type textarea "Hey there, we noticed you haven't made any progress on your application in the …"
click at [198, 193] on input "60" at bounding box center [251, 187] width 184 height 15
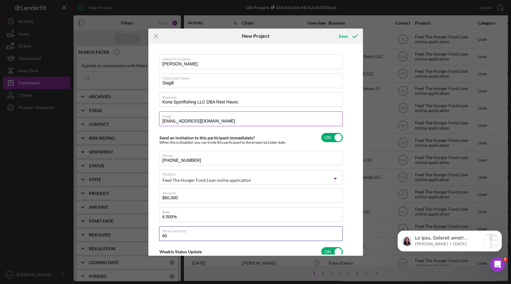
scroll to position [0, 0]
type textarea "Here's a snapshot of information that has been fully approved, as well as the i…"
type textarea "Hey there, we noticed you haven't made any progress on your application in the …"
drag, startPoint x: 259, startPoint y: 101, endPoint x: 151, endPoint y: 104, distance: 107.3
click at [151, 104] on div "Client First Name [PERSON_NAME] Client Last Name [PERSON_NAME] Business Kona Sp…" at bounding box center [256, 149] width 212 height 208
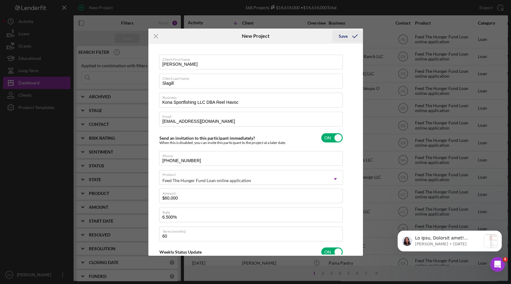
type textarea "Here's a snapshot of information that has been fully approved, as well as the i…"
type textarea "Hey there, we noticed you haven't made any progress on your application in the …"
click at [348, 32] on icon "submit" at bounding box center [354, 36] width 15 height 15
type textarea "Here's a snapshot of information that has been fully approved, as well as the i…"
type textarea "Hey there, we noticed you haven't made any progress on your application in the …"
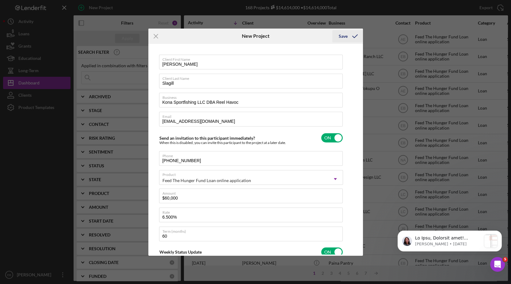
type textarea "Here's a snapshot of information that has been fully approved, as well as the i…"
type textarea "Hey there, we noticed you haven't made any progress on your application in the …"
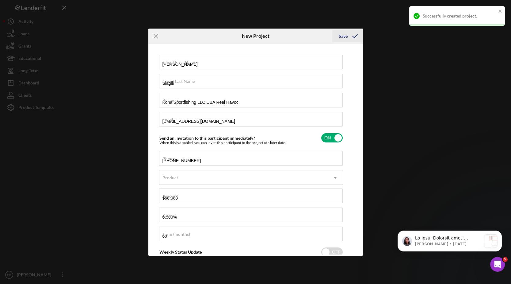
checkbox input "false"
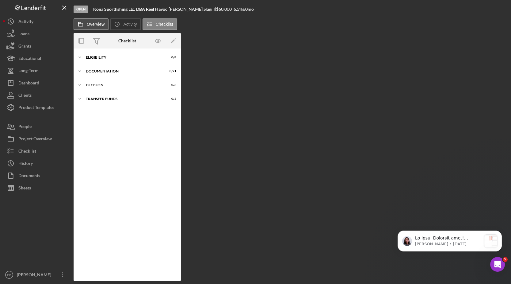
click at [98, 25] on label "Overview" at bounding box center [96, 24] width 18 height 5
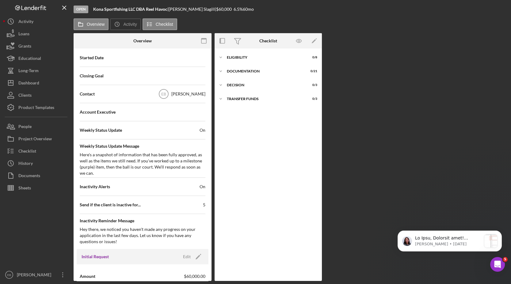
scroll to position [139, 0]
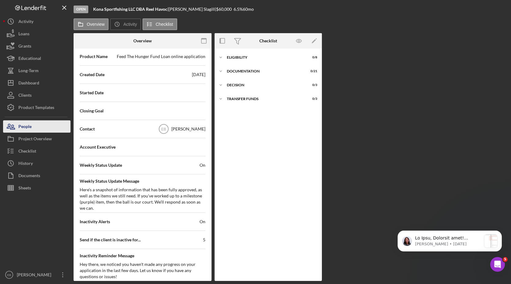
click at [34, 127] on button "People" at bounding box center [36, 126] width 67 height 12
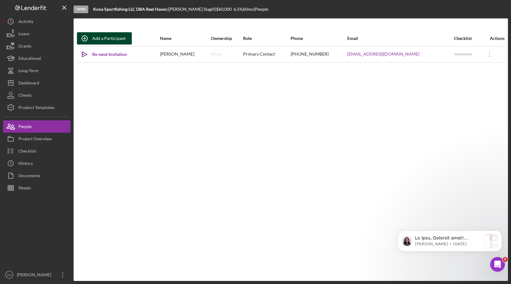
click at [105, 39] on div "Add a Participant" at bounding box center [108, 38] width 33 height 12
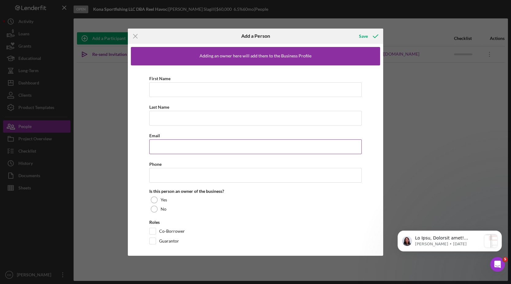
click at [170, 147] on input "Email" at bounding box center [255, 146] width 213 height 15
paste input "[EMAIL_ADDRESS][DOMAIN_NAME]"
type input "[EMAIL_ADDRESS][DOMAIN_NAME]"
click at [169, 177] on input "Phone" at bounding box center [255, 175] width 213 height 15
paste input "[PHONE_NUMBER]"
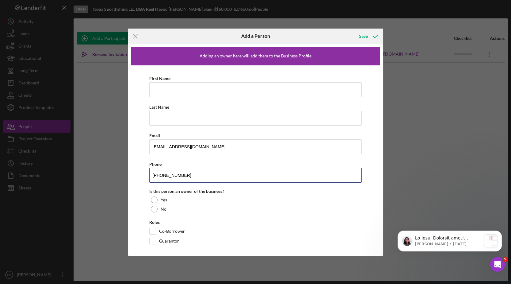
type input "[PHONE_NUMBER]"
click at [174, 84] on input "First Name" at bounding box center [255, 89] width 213 height 15
paste input "[PERSON_NAME]"
drag, startPoint x: 181, startPoint y: 89, endPoint x: 164, endPoint y: 88, distance: 17.8
click at [164, 88] on input "[PERSON_NAME]" at bounding box center [255, 89] width 213 height 15
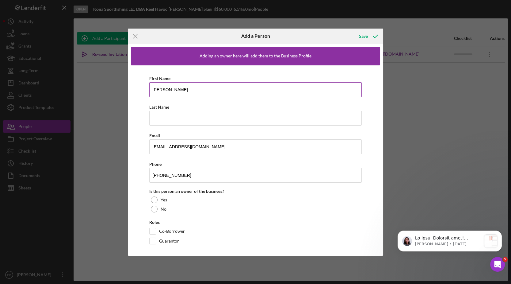
type input "[PERSON_NAME]"
paste input "Slagill"
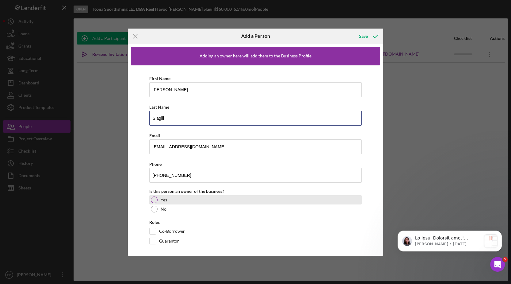
type input "Slagill"
click at [155, 199] on div at bounding box center [154, 199] width 7 height 7
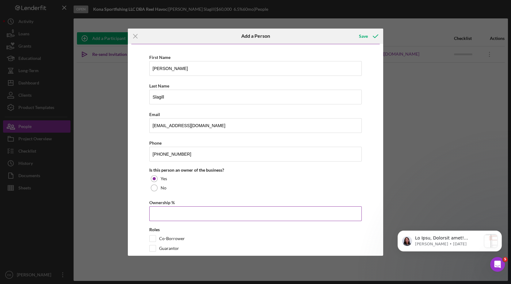
scroll to position [31, 0]
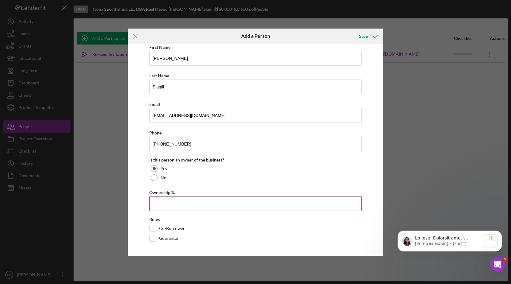
click at [166, 200] on input "Ownership %" at bounding box center [255, 203] width 213 height 15
type input "49.00%"
click at [158, 228] on div "Co-Borrower" at bounding box center [255, 230] width 213 height 10
click at [152, 228] on input "Co-Borrower" at bounding box center [153, 228] width 6 height 6
checkbox input "true"
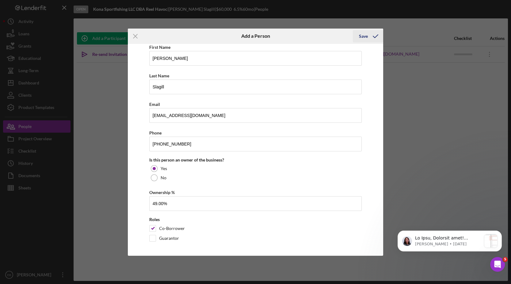
click at [367, 36] on div "Save" at bounding box center [363, 36] width 9 height 12
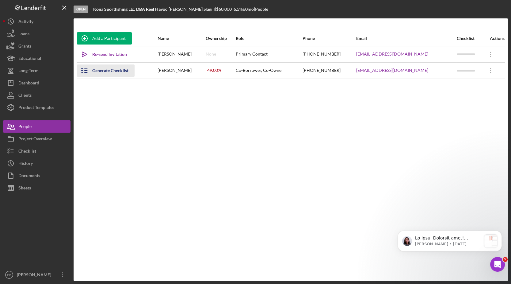
click at [117, 67] on div "Generate Checklist" at bounding box center [110, 70] width 36 height 12
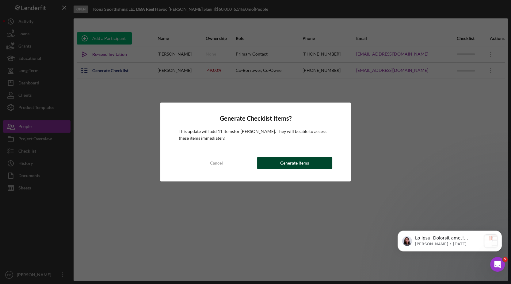
click at [278, 167] on button "Generate Items" at bounding box center [294, 163] width 75 height 12
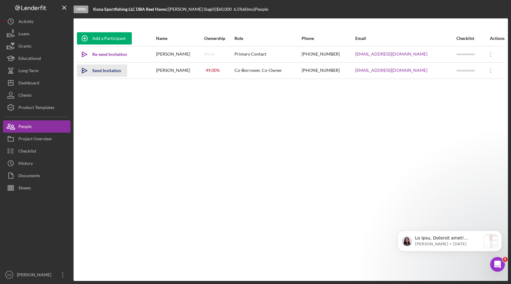
click at [113, 69] on div "Send Invitation" at bounding box center [106, 70] width 29 height 12
click at [487, 53] on icon "Icon/Overflow" at bounding box center [490, 54] width 15 height 15
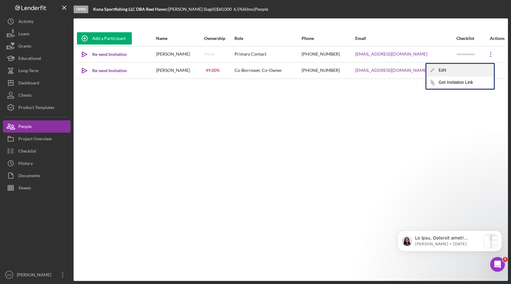
click at [455, 67] on div "Icon/Edit Edit" at bounding box center [459, 70] width 67 height 13
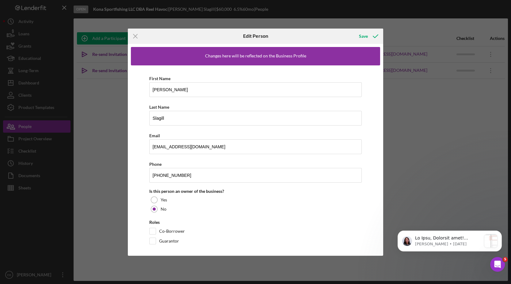
scroll to position [3, 0]
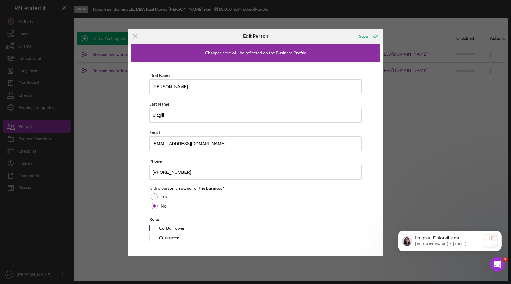
click at [153, 227] on input "Co-Borrower" at bounding box center [153, 228] width 6 height 6
checkbox input "true"
click at [366, 34] on div "Save" at bounding box center [363, 36] width 9 height 12
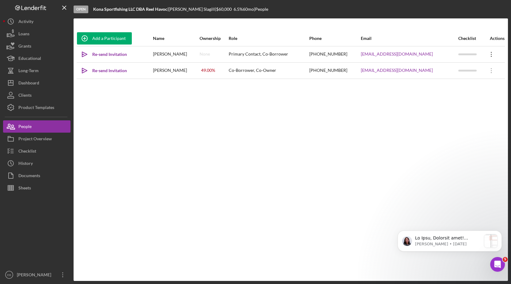
click at [491, 55] on icon "Icon/Overflow" at bounding box center [491, 54] width 15 height 15
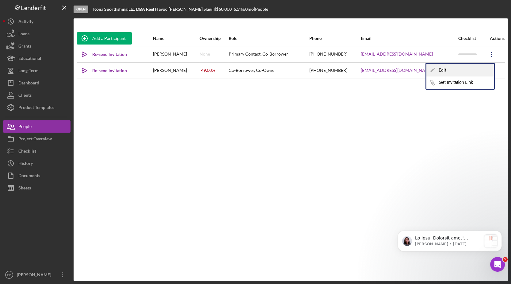
click at [451, 73] on div "Icon/Edit Edit" at bounding box center [459, 70] width 67 height 13
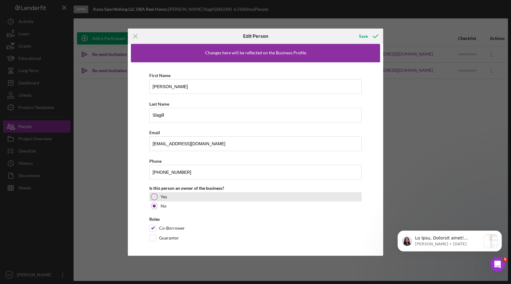
click at [155, 195] on div at bounding box center [154, 196] width 7 height 7
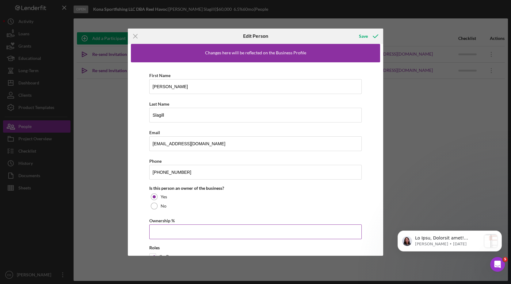
scroll to position [31, 0]
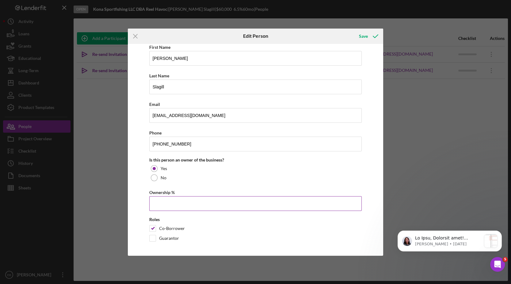
click at [170, 205] on input "Ownership %" at bounding box center [255, 203] width 213 height 15
type input "51.00%"
click at [365, 35] on div "Save" at bounding box center [363, 36] width 9 height 12
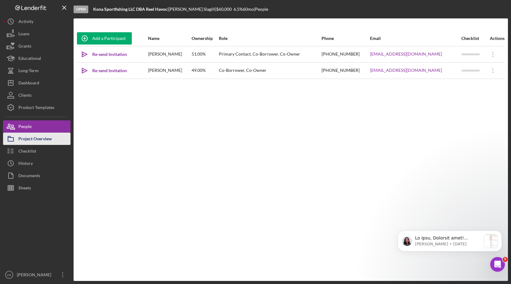
click at [31, 141] on div "Project Overview" at bounding box center [34, 139] width 33 height 14
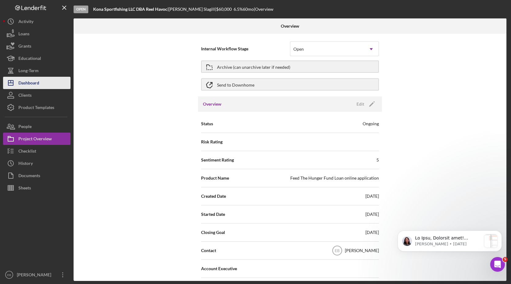
click at [28, 83] on div "Dashboard" at bounding box center [28, 84] width 21 height 14
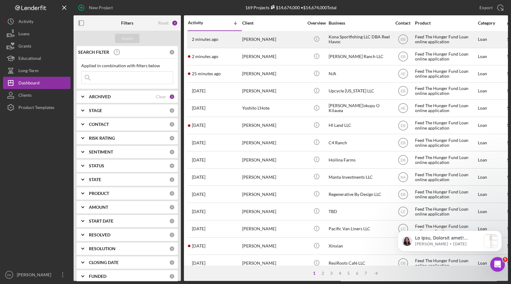
click at [253, 40] on div "[PERSON_NAME]" at bounding box center [272, 39] width 61 height 16
